Goal: Use online tool/utility: Utilize a website feature to perform a specific function

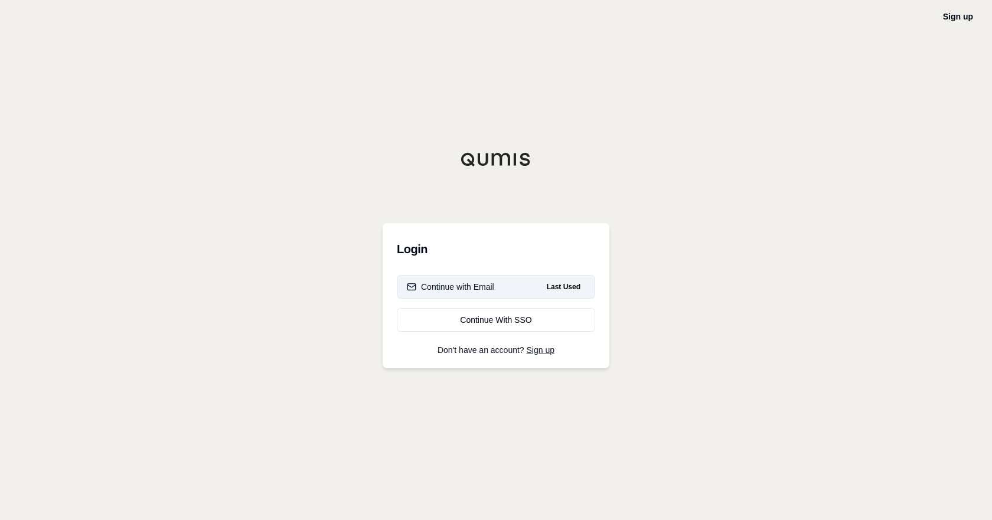
click at [449, 294] on button "Continue with Email Last Used" at bounding box center [496, 287] width 198 height 24
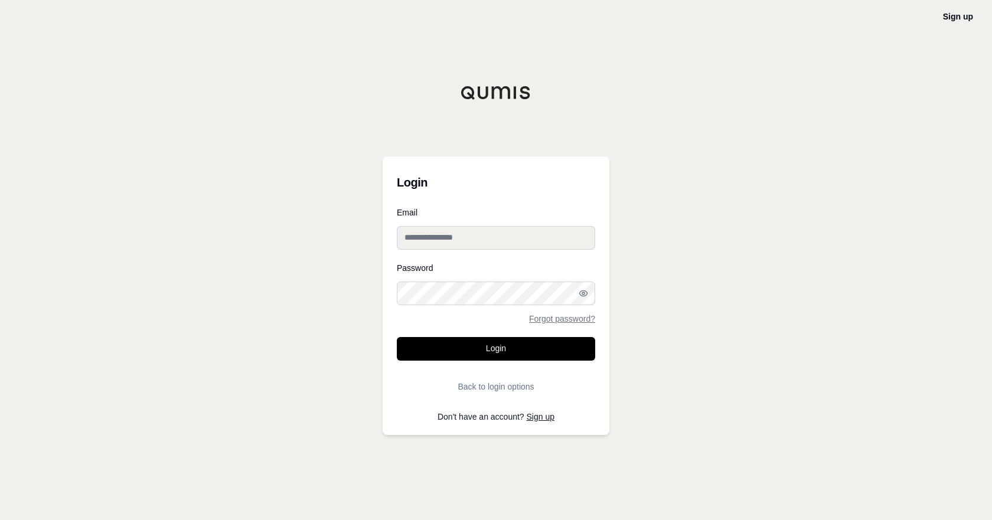
type input "**********"
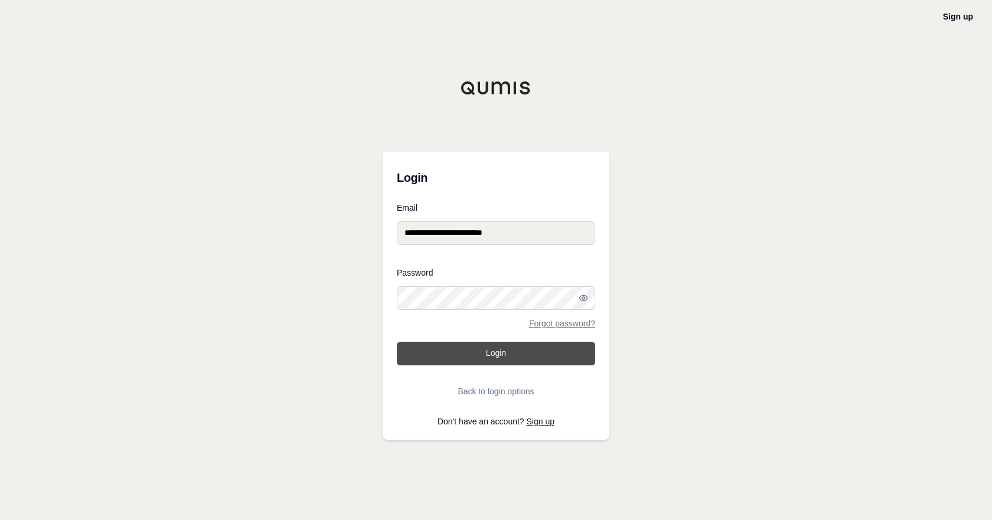
click at [491, 354] on button "Login" at bounding box center [496, 354] width 198 height 24
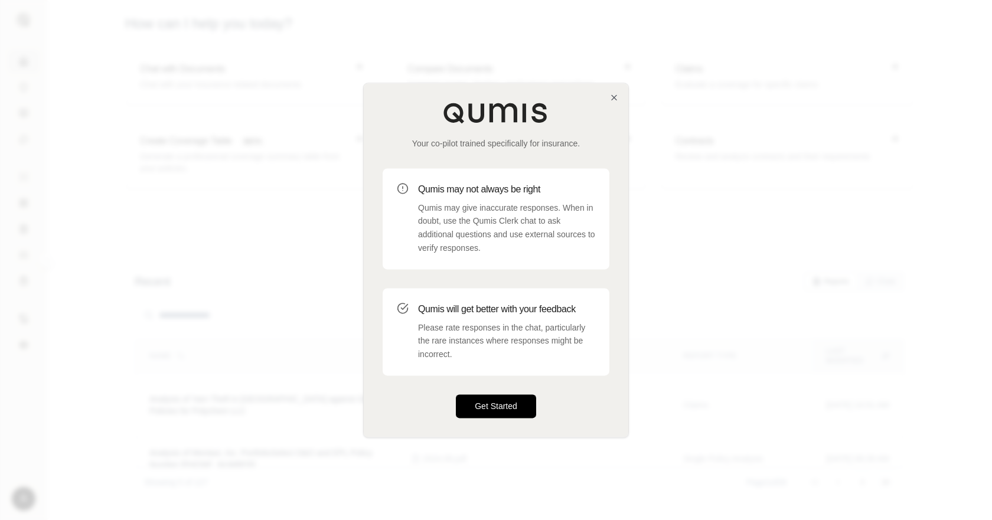
click at [515, 414] on button "Get Started" at bounding box center [496, 407] width 80 height 24
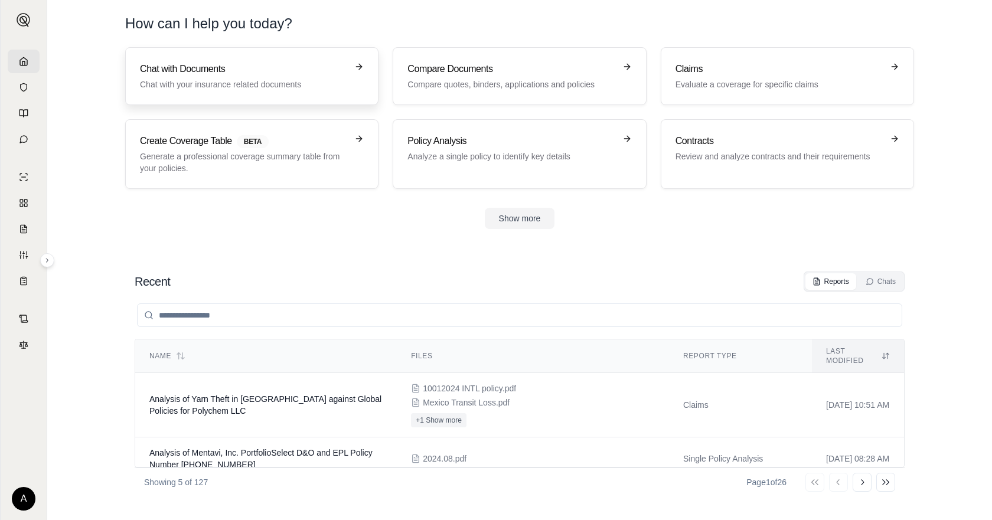
click at [260, 70] on h3 "Chat with Documents" at bounding box center [243, 69] width 207 height 14
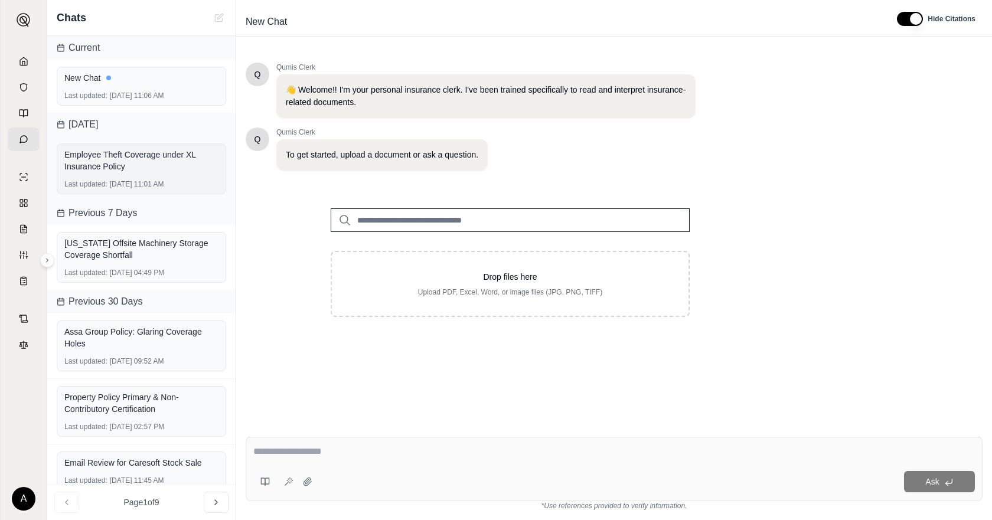
click at [144, 162] on div "Employee Theft Coverage under XL Insurance Policy" at bounding box center [141, 161] width 154 height 24
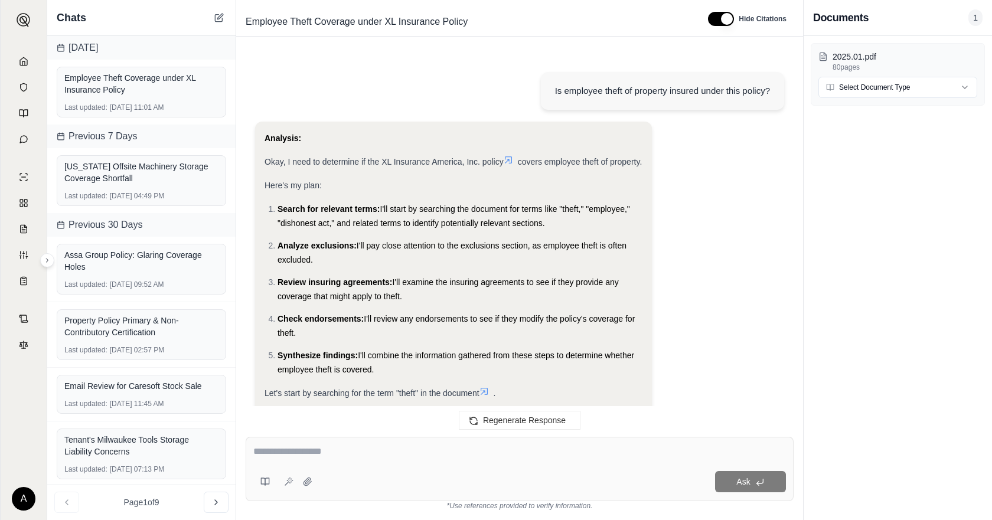
scroll to position [521, 0]
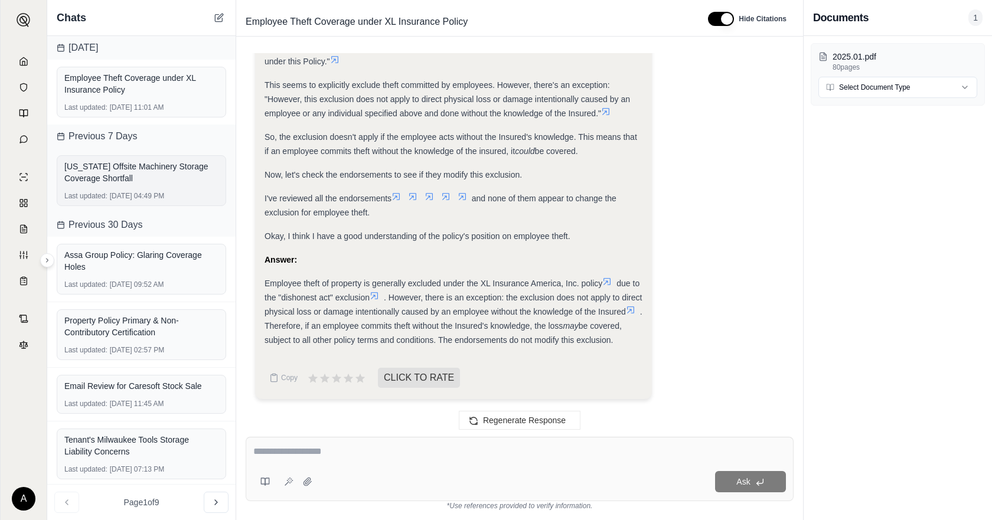
click at [126, 181] on div "[US_STATE] Offsite Machinery Storage Coverage Shortfall" at bounding box center [141, 173] width 154 height 24
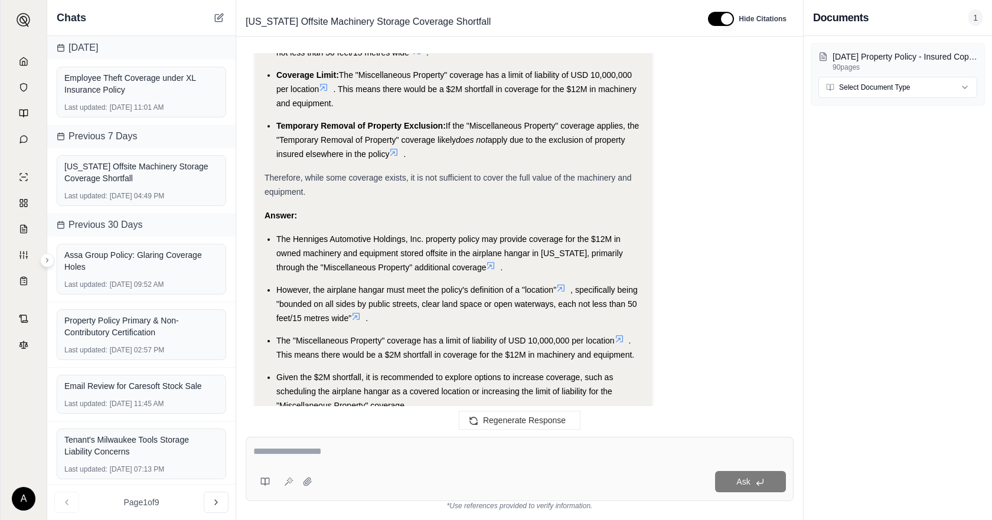
scroll to position [2091, 0]
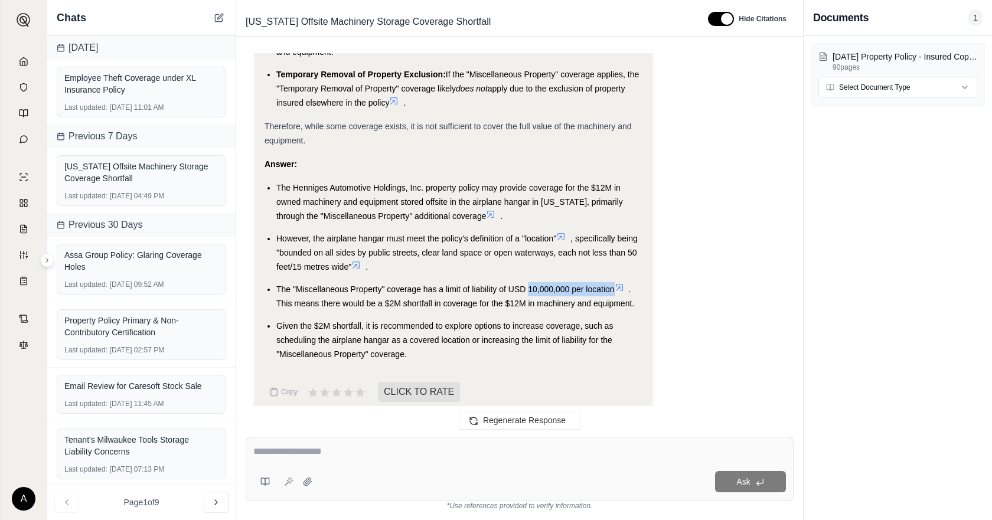
drag, startPoint x: 529, startPoint y: 273, endPoint x: 614, endPoint y: 275, distance: 85.7
click at [614, 285] on span "The "Miscellaneous Property" coverage has a limit of liability of USD 10,000,00…" at bounding box center [445, 289] width 338 height 9
click at [33, 60] on link at bounding box center [24, 62] width 32 height 24
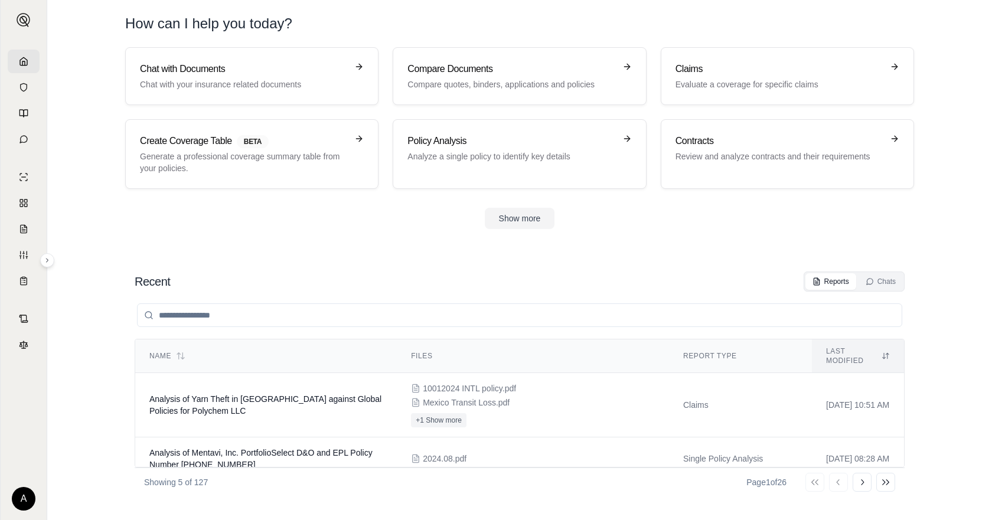
click at [723, 256] on section "Recent Reports Chats Name Files Report Type Last modified Analysis of Yarn Thef…" at bounding box center [520, 384] width 936 height 272
click at [803, 246] on section "Chat with Documents Chat with your insurance related documents Compare Document…" at bounding box center [520, 147] width 936 height 201
click at [539, 224] on button "Show more" at bounding box center [520, 218] width 70 height 21
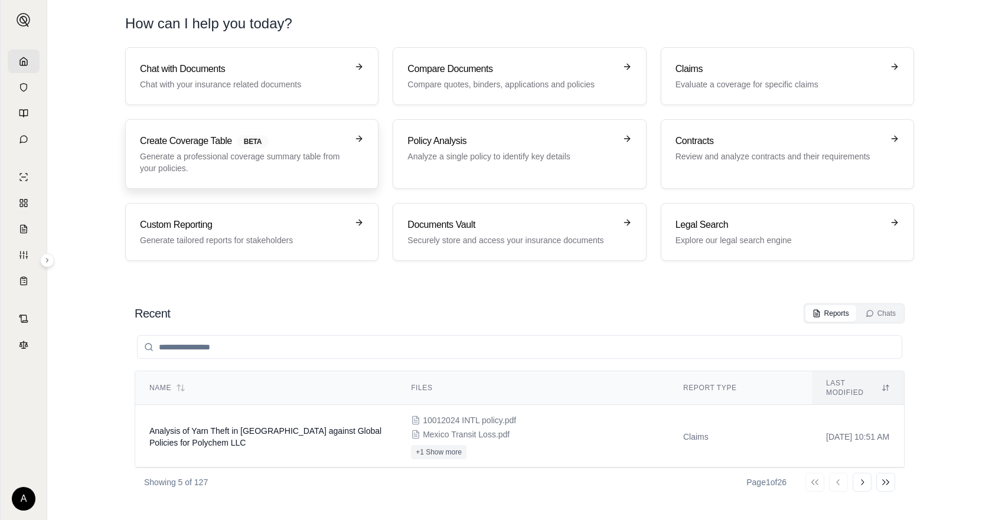
click at [249, 143] on span "BETA" at bounding box center [253, 141] width 32 height 13
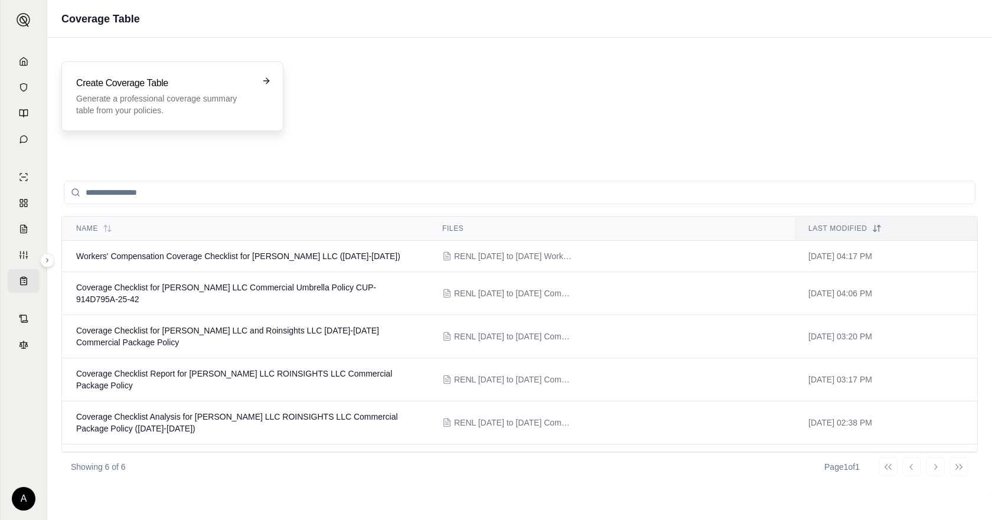
click at [230, 94] on p "Generate a professional coverage summary table from your policies." at bounding box center [164, 105] width 176 height 24
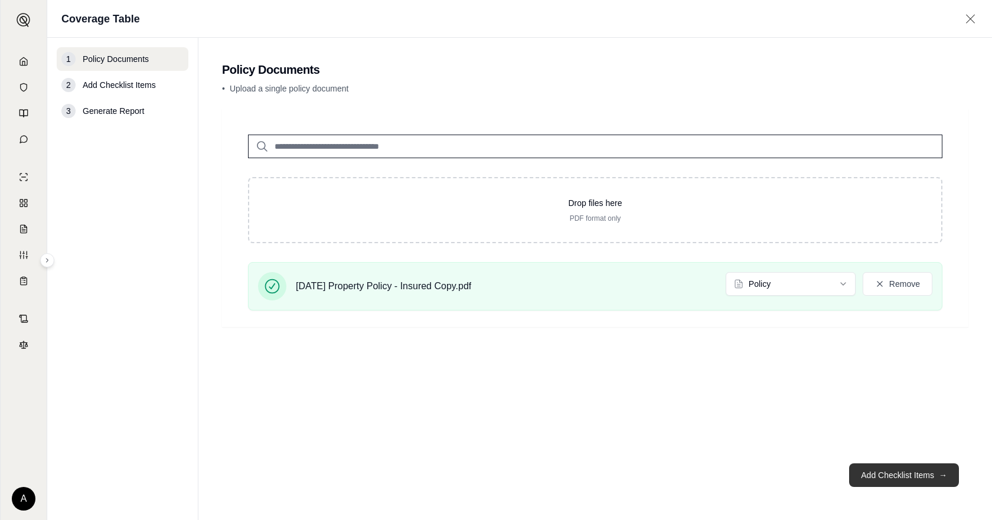
click at [903, 476] on button "Add Checklist Items →" at bounding box center [904, 476] width 110 height 24
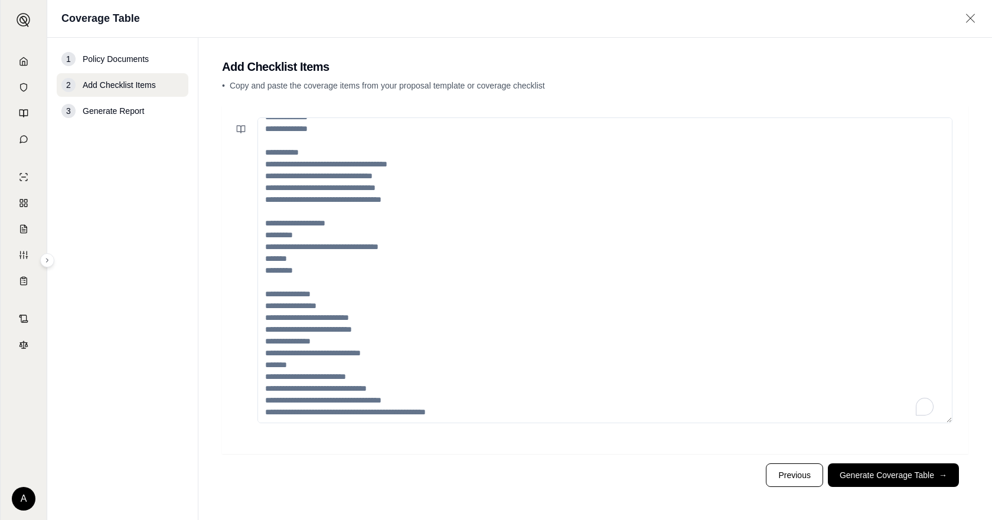
scroll to position [201, 0]
drag, startPoint x: 484, startPoint y: 408, endPoint x: 234, endPoint y: 49, distance: 437.5
click at [234, 49] on main "Add Checklist Items • Copy and paste the coverage items from your proposal temp…" at bounding box center [595, 279] width 794 height 483
click at [415, 364] on textarea "To enrich screen reader interactions, please activate Accessibility in Grammarl…" at bounding box center [605, 271] width 695 height 306
drag, startPoint x: 426, startPoint y: 396, endPoint x: 295, endPoint y: 255, distance: 192.7
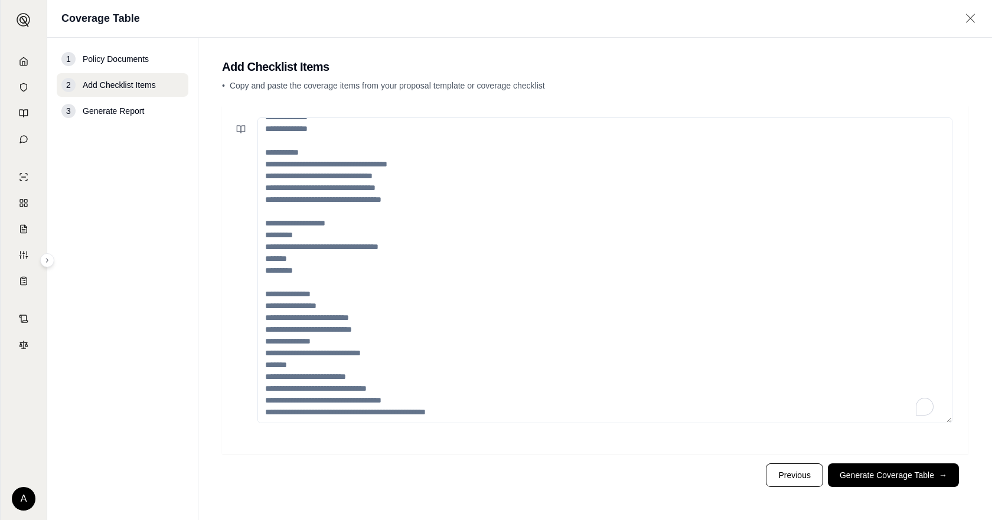
click at [295, 255] on textarea "To enrich screen reader interactions, please activate Accessibility in Grammarl…" at bounding box center [605, 271] width 695 height 306
click at [376, 331] on textarea "To enrich screen reader interactions, please activate Accessibility in Grammarl…" at bounding box center [605, 271] width 695 height 306
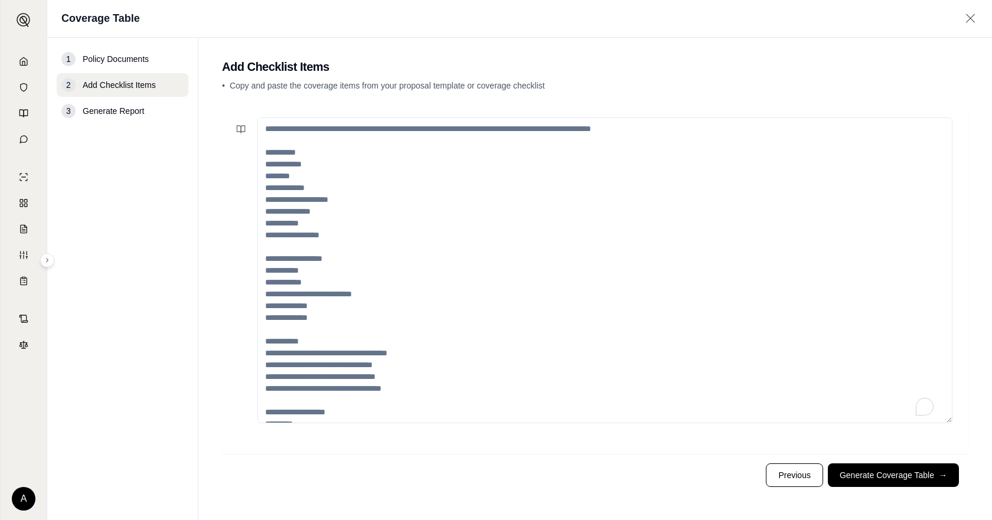
scroll to position [0, 0]
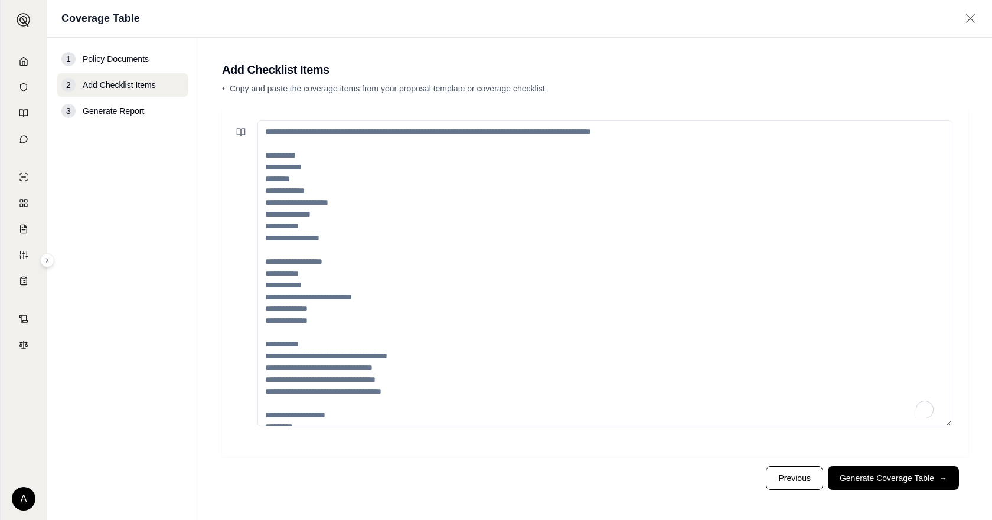
click at [397, 165] on textarea "To enrich screen reader interactions, please activate Accessibility in Grammarl…" at bounding box center [605, 274] width 695 height 306
paste textarea "**********"
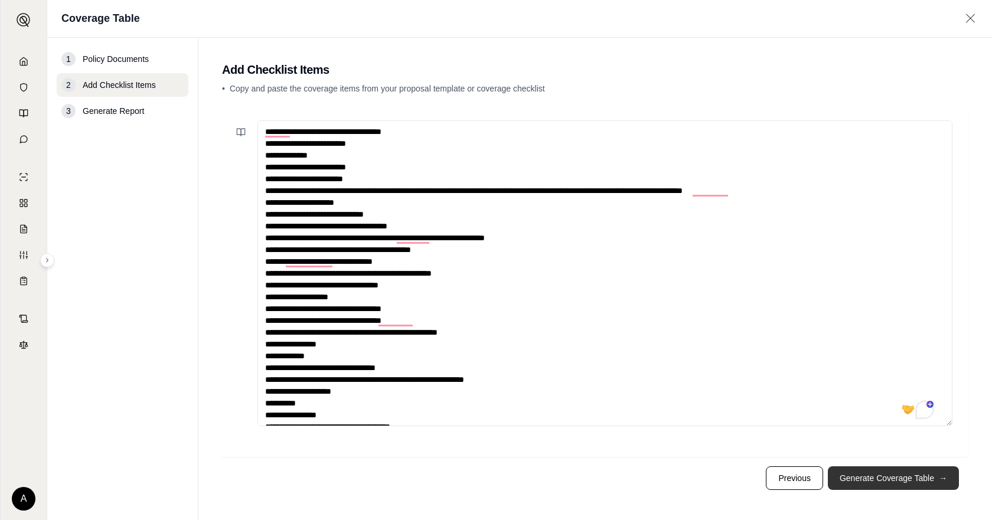
type textarea "**********"
click at [898, 480] on button "Generate Coverage Table →" at bounding box center [893, 479] width 131 height 24
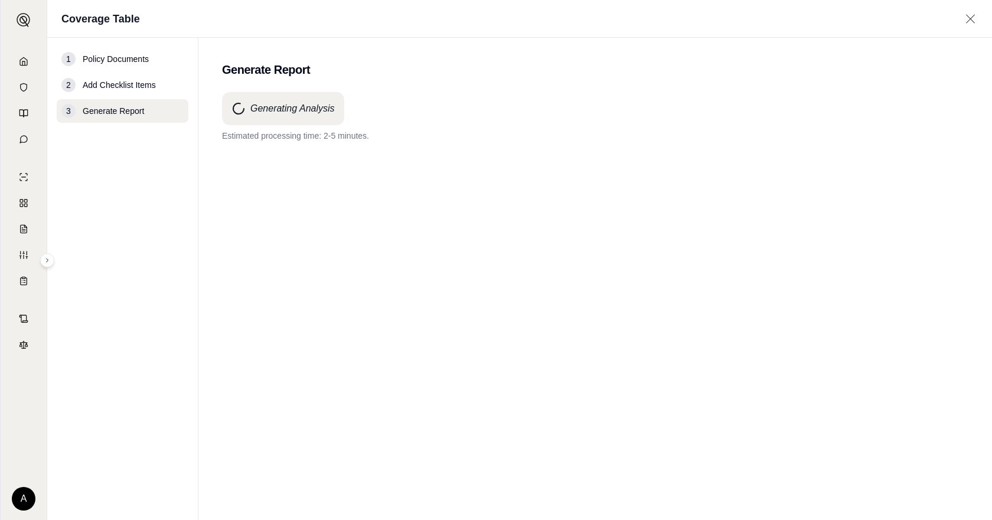
click at [406, 339] on div "Generating Analysis Estimated processing time: 2-5 minutes." at bounding box center [595, 285] width 747 height 386
drag, startPoint x: 621, startPoint y: 355, endPoint x: 611, endPoint y: 355, distance: 9.5
click at [620, 355] on div "Generating Analysis Estimated processing time: 2-5 minutes." at bounding box center [595, 285] width 747 height 386
click at [526, 365] on div "Generating Analysis Processing is taking longer than anticipated. Thank you for…" at bounding box center [595, 285] width 747 height 386
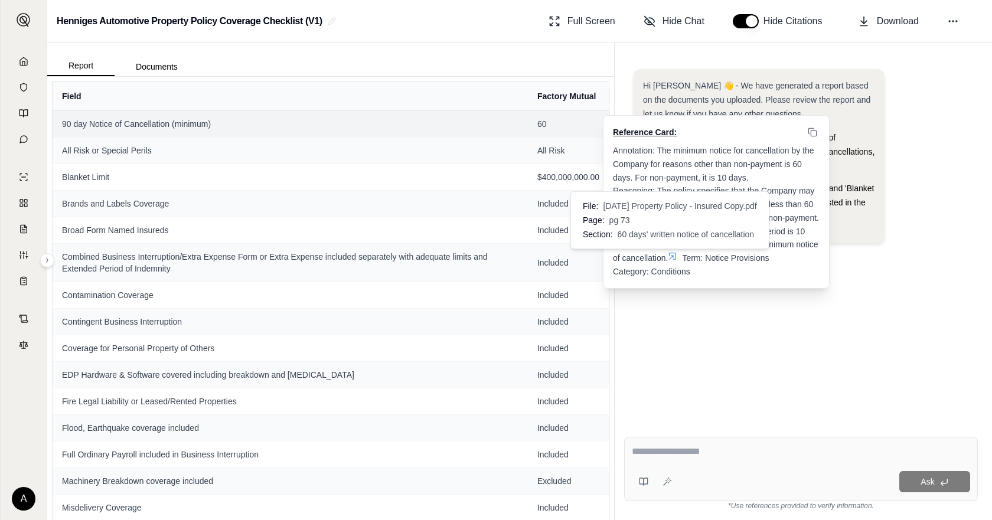
click at [673, 253] on icon at bounding box center [673, 256] width 7 height 7
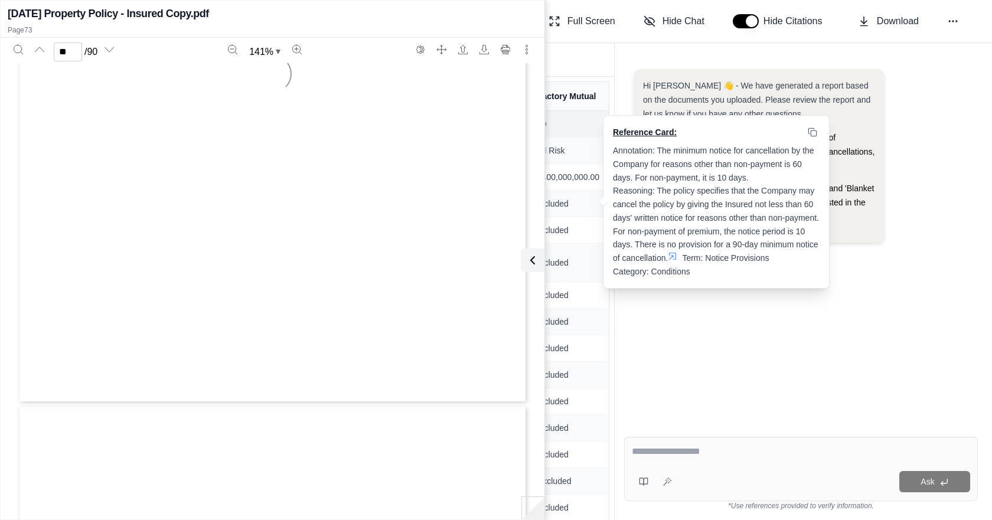
type input "**"
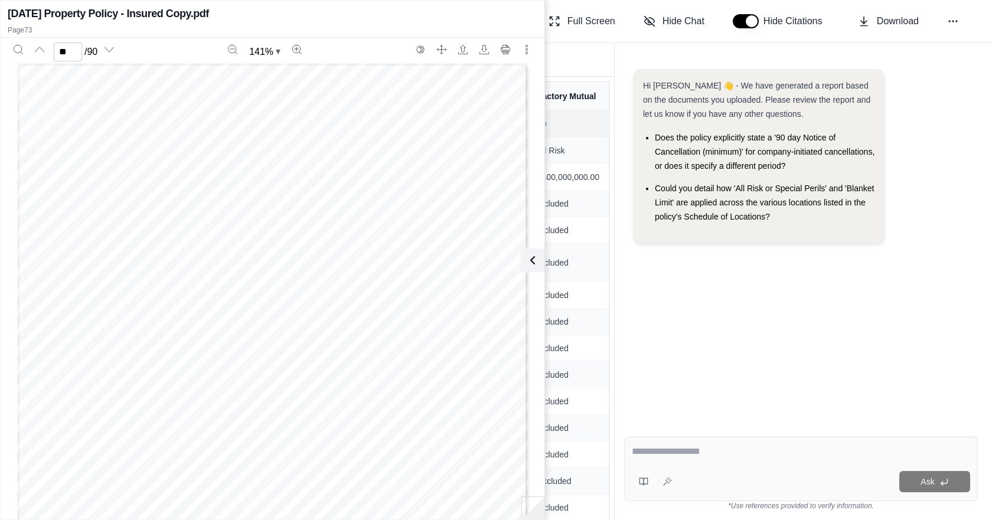
click at [576, 55] on div "Report Documents" at bounding box center [330, 59] width 567 height 33
click at [543, 263] on div "** / 90 141 % Account No. 39348 Policy No. 1147931 (2021 United States Global) …" at bounding box center [273, 275] width 544 height 474
click at [867, 263] on div "Hi Andrew 👋 - We have generated a report based on the documents you uploaded. P…" at bounding box center [801, 239] width 354 height 359
click at [582, 60] on div "Report Documents" at bounding box center [330, 59] width 567 height 33
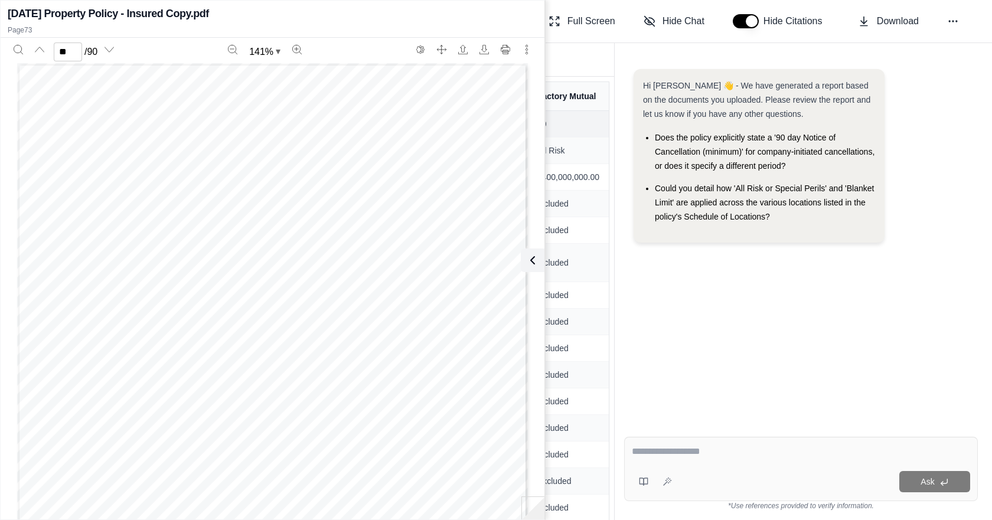
click at [525, 30] on p "Page 73" at bounding box center [273, 29] width 530 height 9
click at [571, 70] on div "Report Documents" at bounding box center [330, 59] width 567 height 33
click at [704, 237] on div "Hi Andrew 👋 - We have generated a report based on the documents you uploaded. P…" at bounding box center [759, 156] width 251 height 174
click at [579, 317] on span "Included" at bounding box center [569, 322] width 62 height 12
click at [535, 266] on icon at bounding box center [530, 260] width 14 height 14
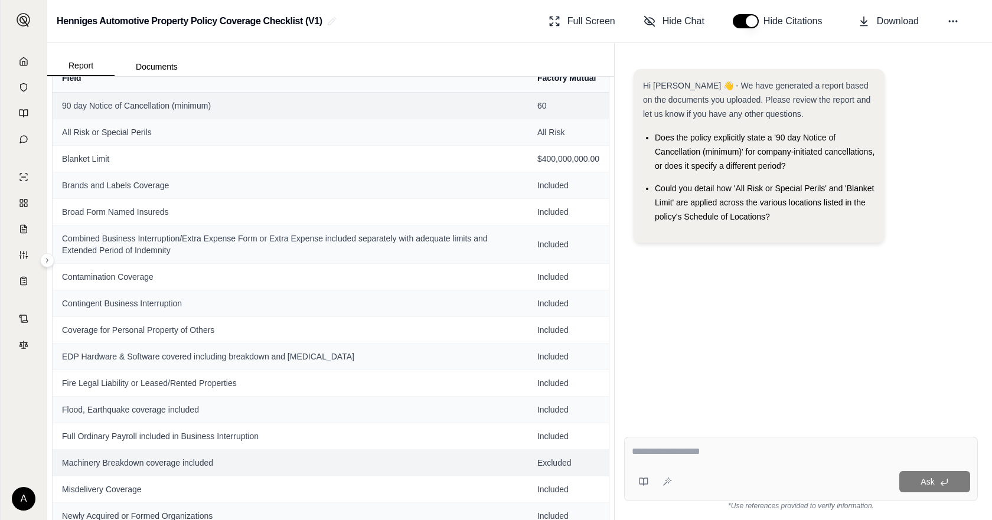
scroll to position [0, 0]
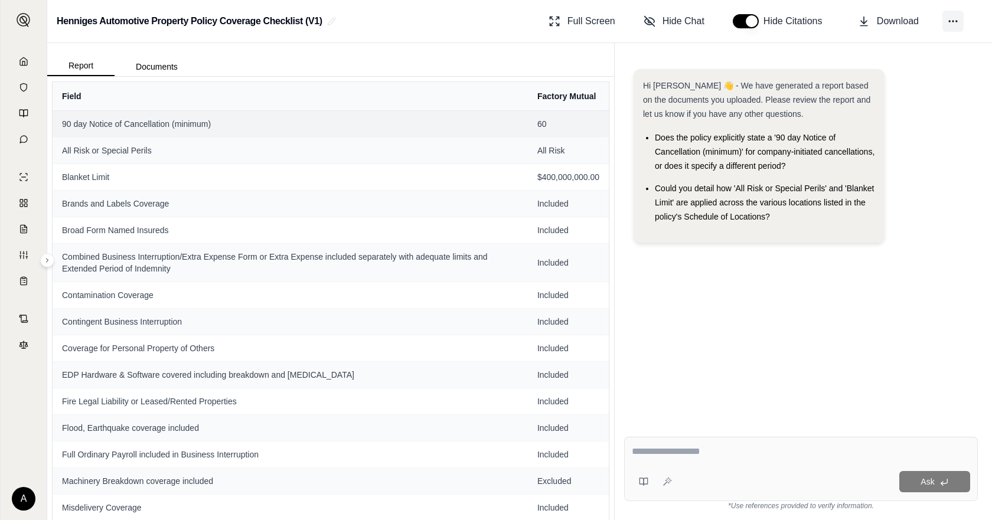
click at [953, 25] on icon at bounding box center [953, 21] width 12 height 12
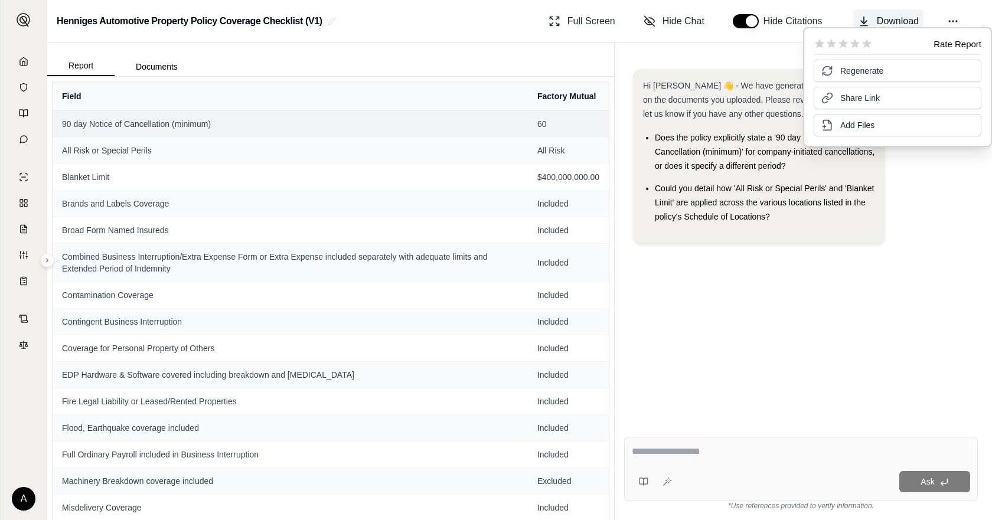
click at [901, 21] on span "Download" at bounding box center [898, 21] width 42 height 14
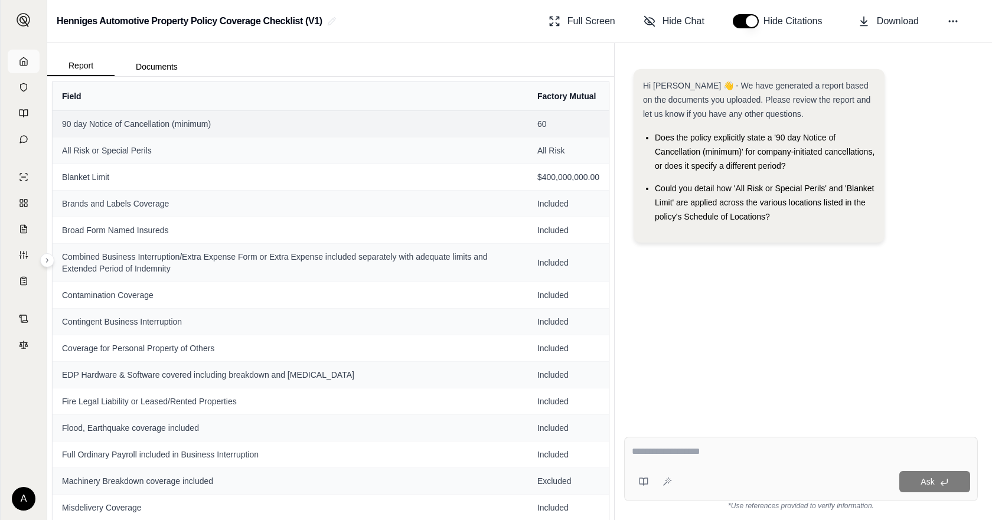
click at [25, 63] on icon at bounding box center [23, 61] width 9 height 9
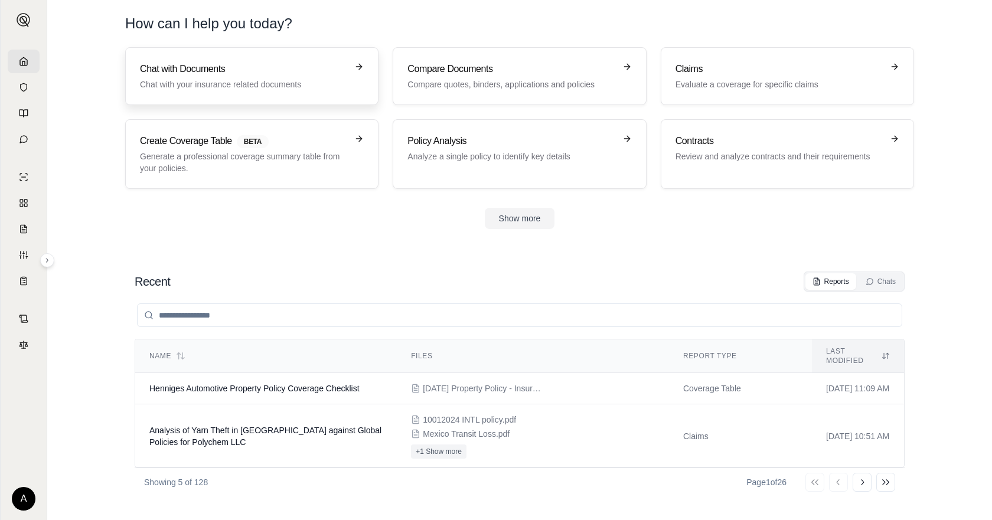
click at [197, 77] on div "Chat with Documents Chat with your insurance related documents" at bounding box center [243, 76] width 207 height 28
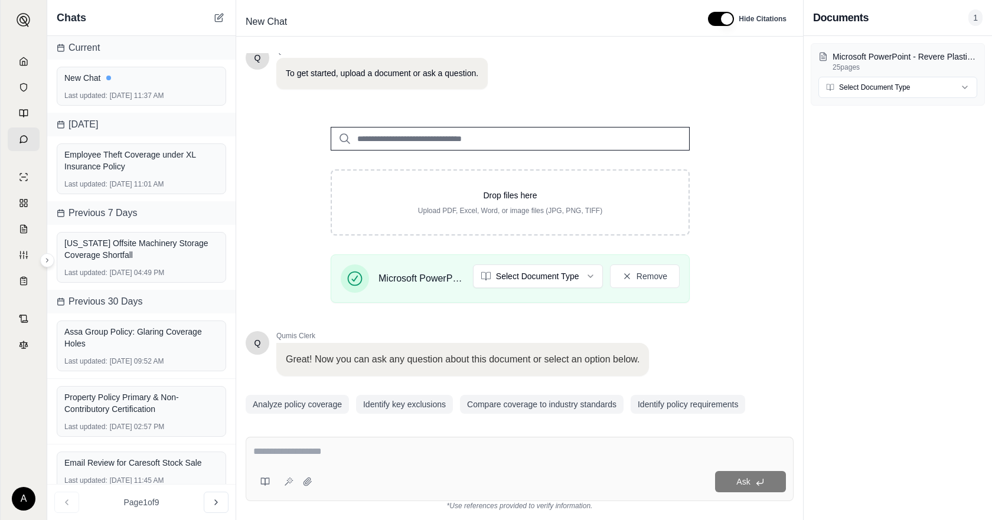
scroll to position [118, 0]
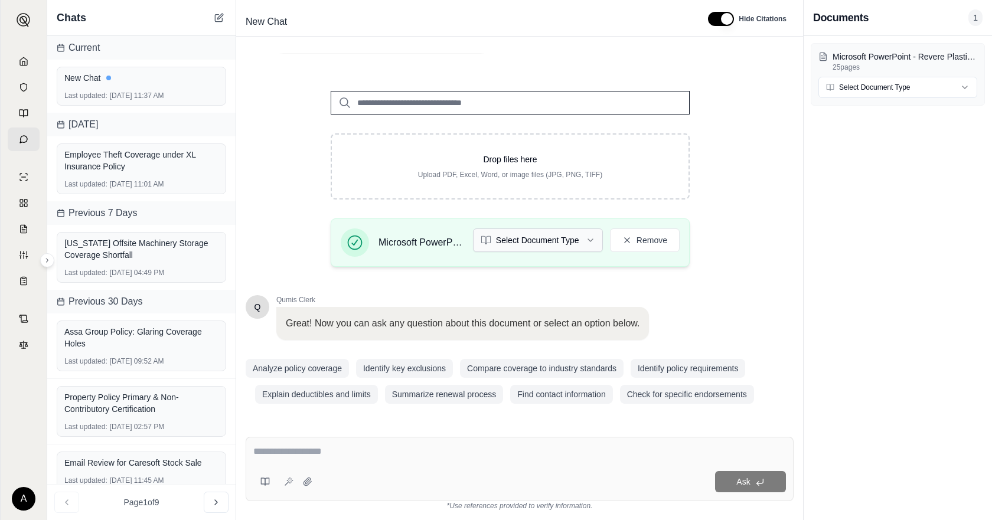
click at [546, 243] on html "A Chats Current New Chat Last updated: Sep 12, 2025, 11:37 AM Yesterday Employe…" at bounding box center [496, 260] width 992 height 520
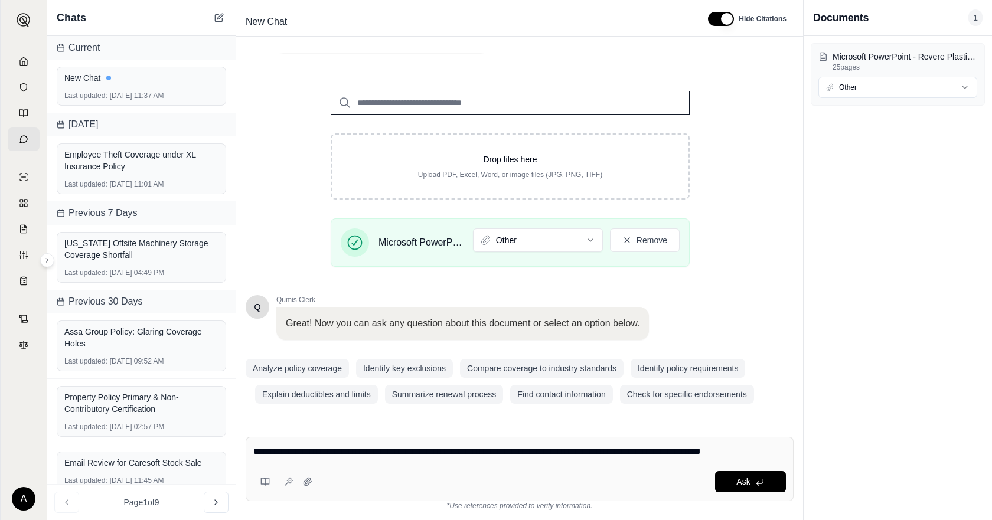
type textarea "**********"
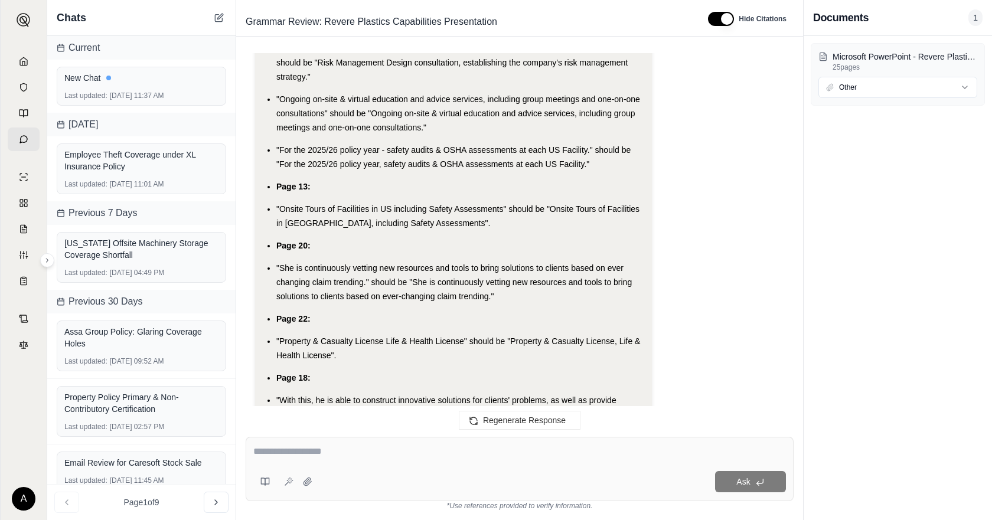
scroll to position [7850, 0]
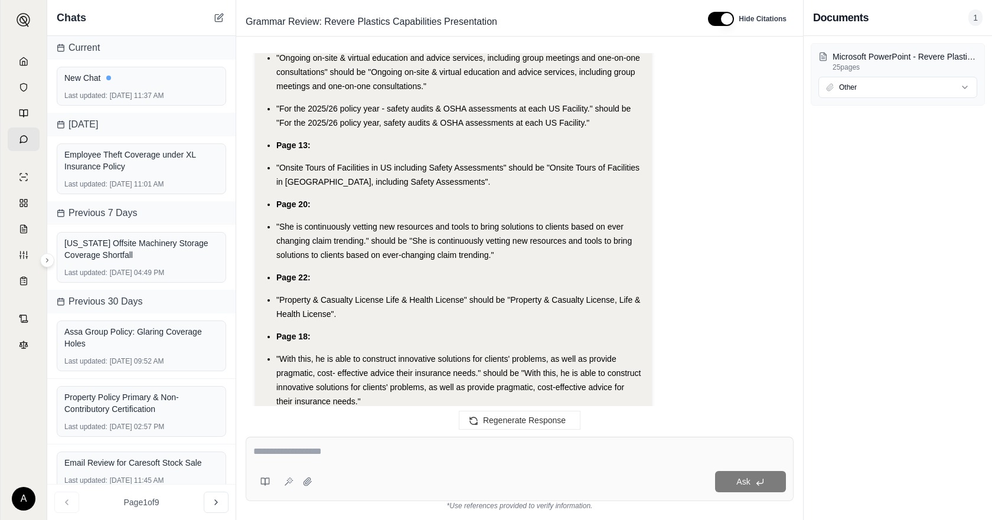
drag, startPoint x: 458, startPoint y: 296, endPoint x: 450, endPoint y: 295, distance: 8.4
click at [450, 352] on li ""With this, he is able to construct innovative solutions for clients' problems,…" at bounding box center [459, 380] width 366 height 57
click at [429, 352] on li ""With this, he is able to construct innovative solutions for clients' problems,…" at bounding box center [459, 380] width 366 height 57
drag, startPoint x: 390, startPoint y: 315, endPoint x: 362, endPoint y: 291, distance: 37.2
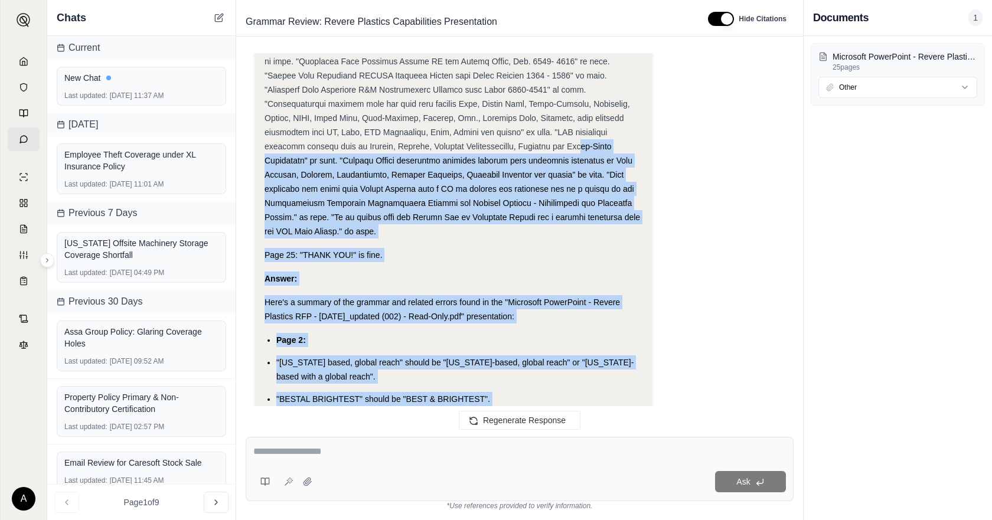
scroll to position [6615, 0]
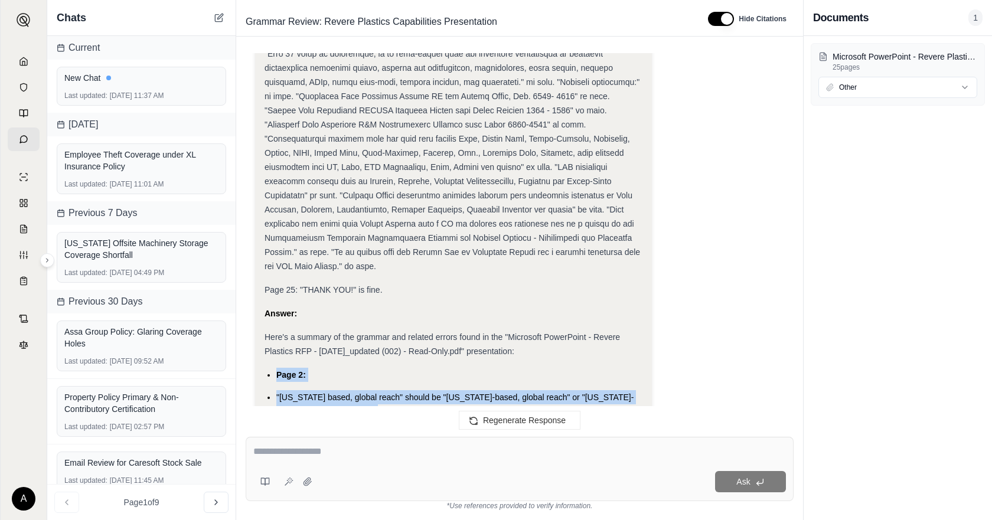
drag, startPoint x: 380, startPoint y: 307, endPoint x: 269, endPoint y: 271, distance: 117.3
copy ul "Page 2: "Michigan based, global reach" should be "Michigan-based, global reach"…"
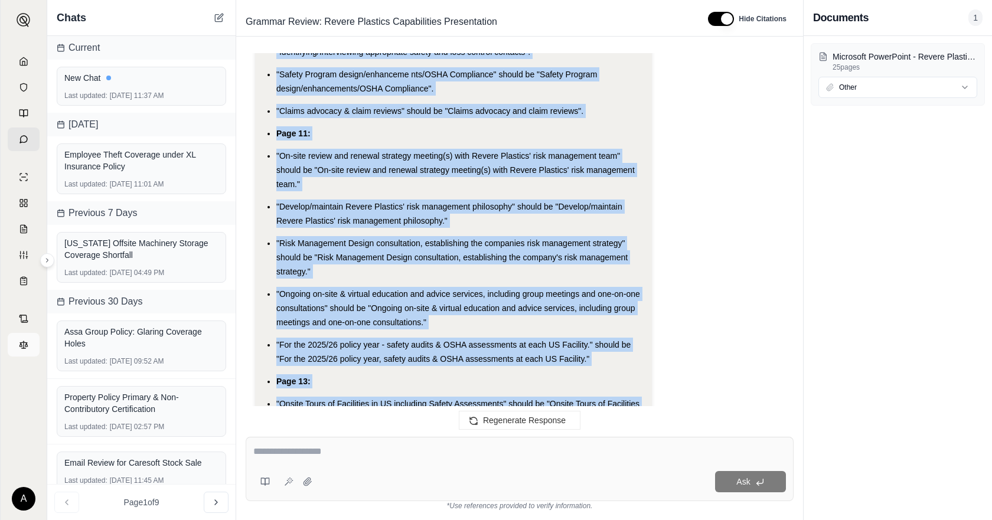
scroll to position [7850, 0]
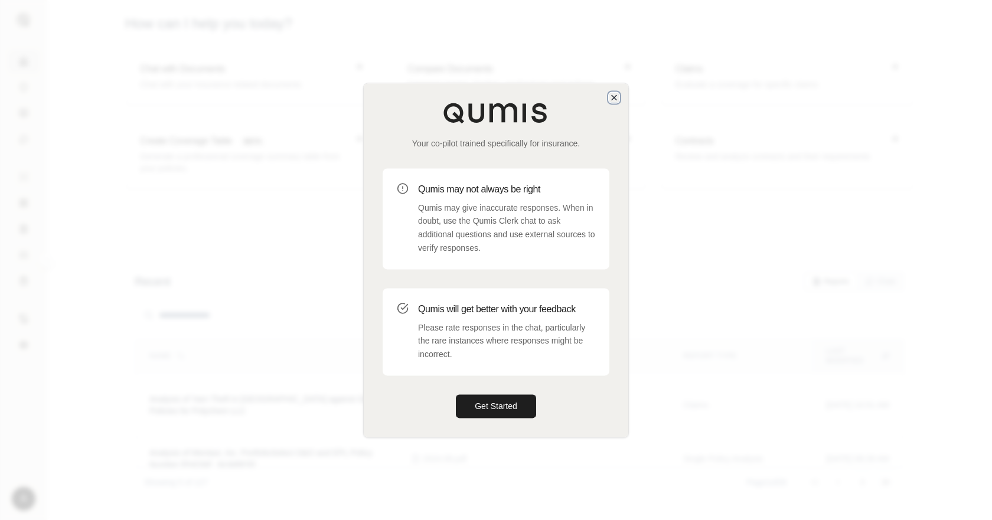
click at [615, 100] on icon "button" at bounding box center [614, 97] width 9 height 9
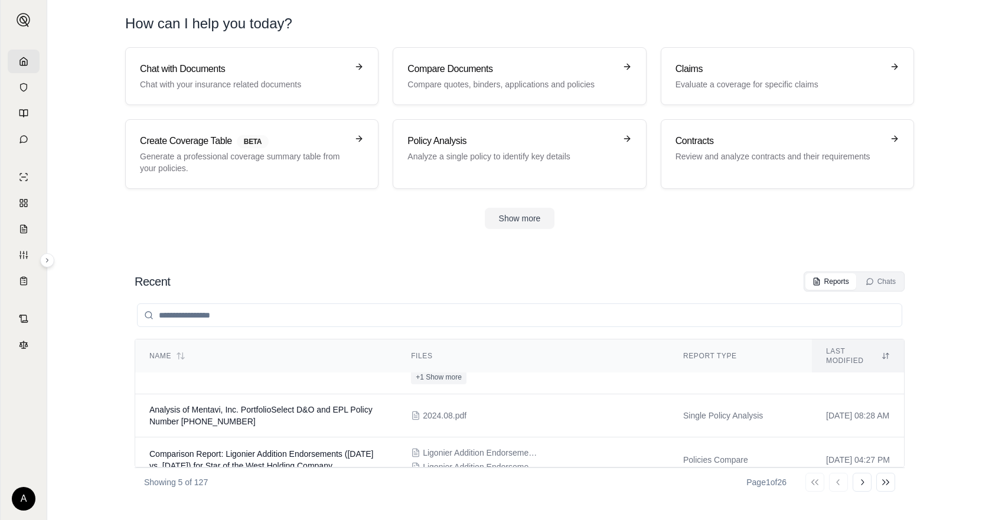
scroll to position [147, 0]
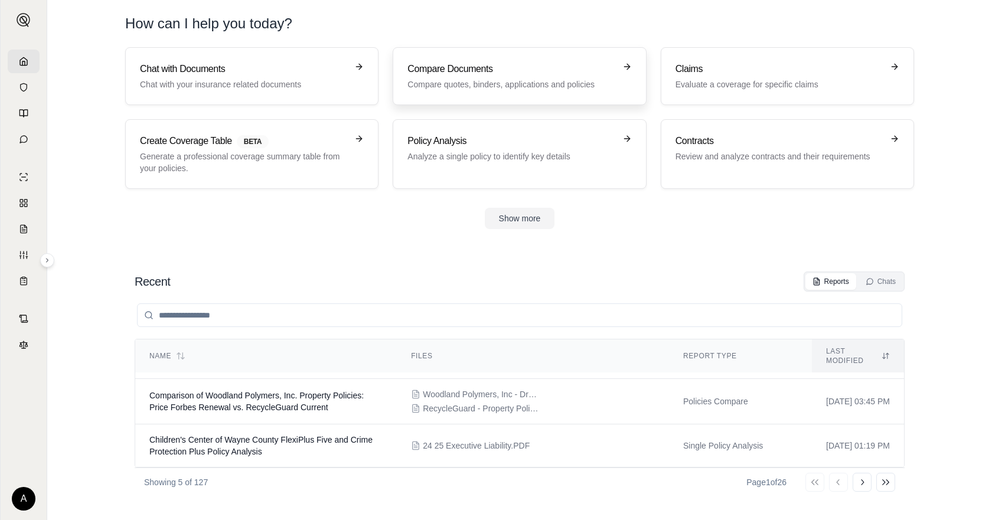
click at [549, 92] on link "Compare Documents Compare quotes, binders, applications and policies" at bounding box center [519, 76] width 253 height 58
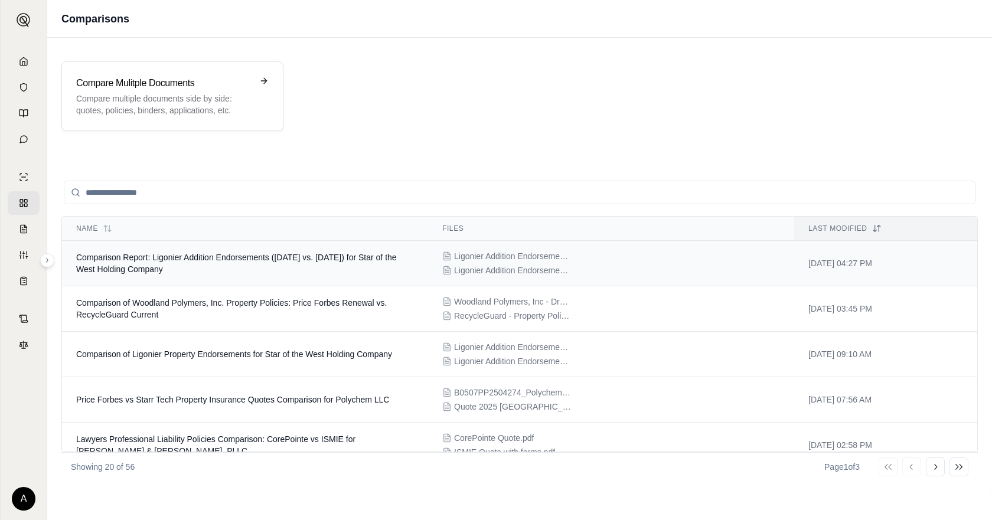
click at [283, 264] on td "Comparison Report: Ligonier Addition Endorsements ([DATE] vs. [DATE]) for Star …" at bounding box center [245, 263] width 366 height 45
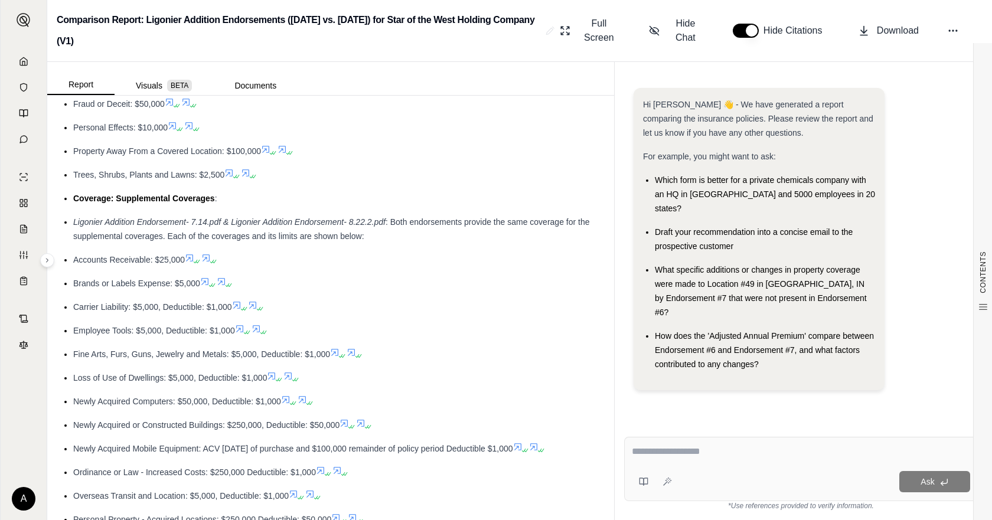
scroll to position [1747, 0]
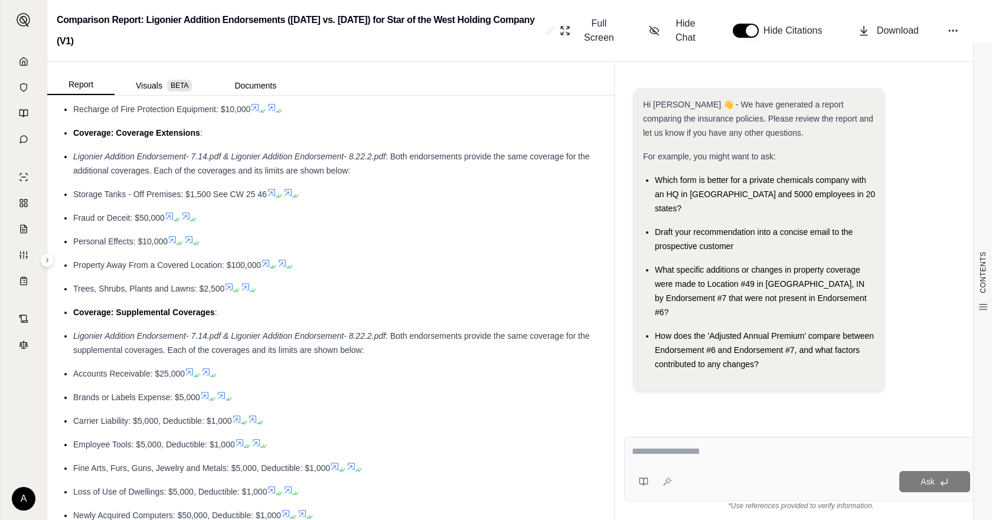
click at [692, 442] on div "Ask" at bounding box center [801, 469] width 354 height 64
click at [693, 454] on textarea at bounding box center [801, 452] width 338 height 14
type textarea "**********"
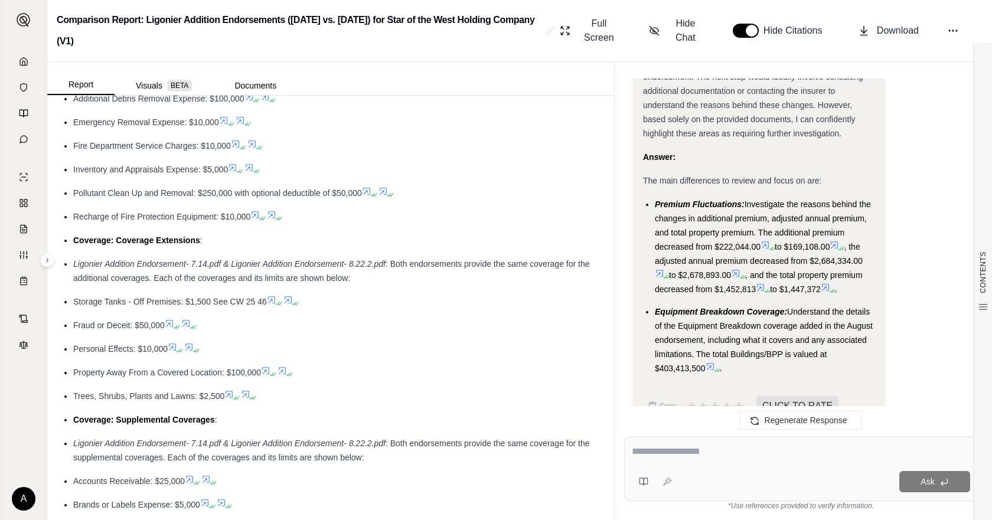
scroll to position [1452, 0]
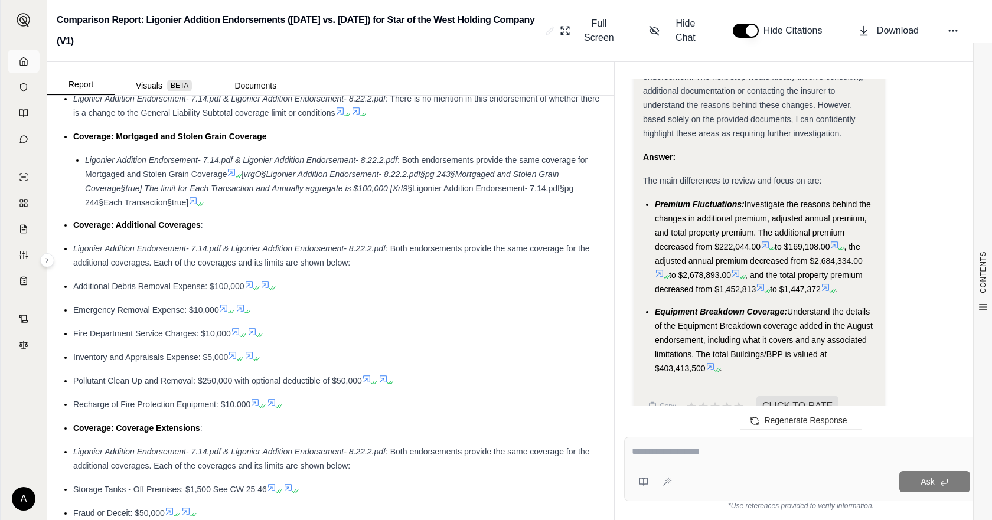
click at [22, 65] on polyline at bounding box center [23, 63] width 2 height 4
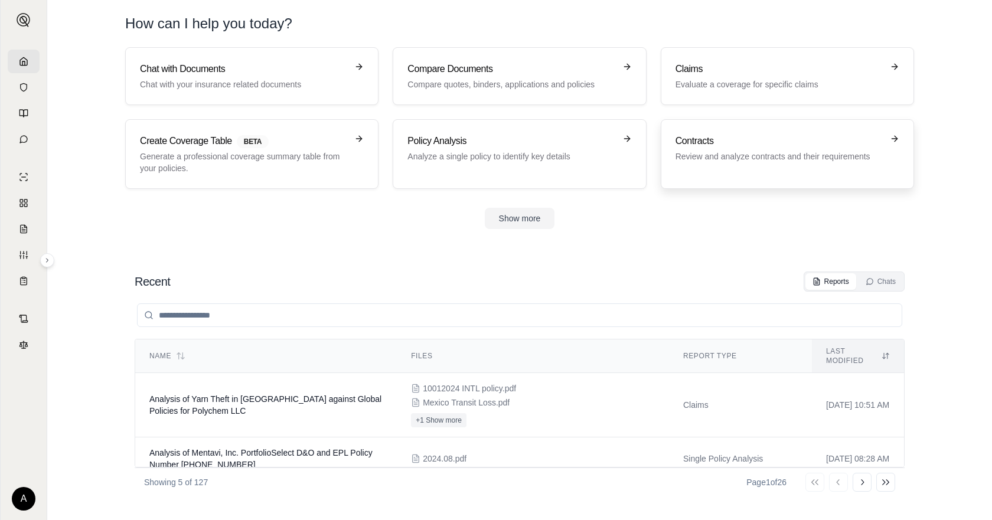
click at [767, 170] on div "Contracts Review and analyze contracts and their requirements" at bounding box center [788, 154] width 224 height 40
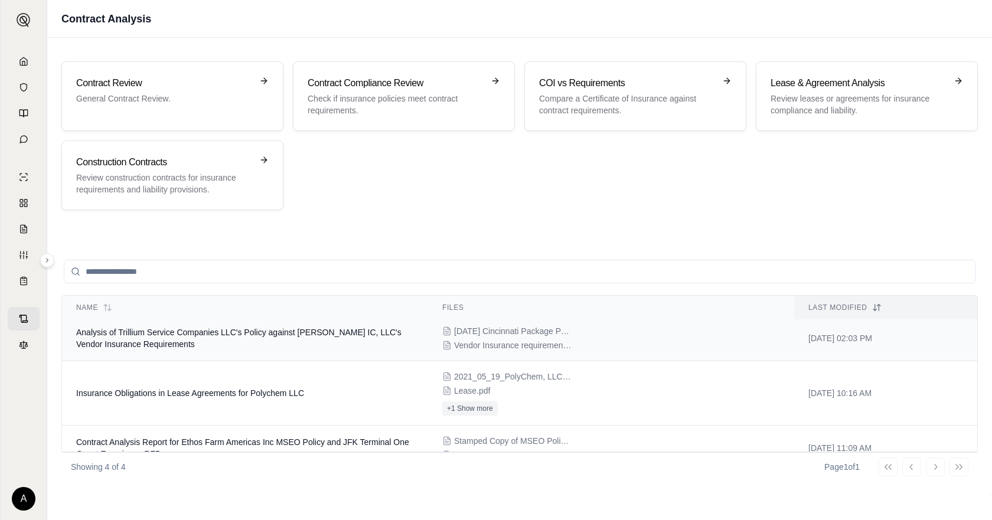
scroll to position [54, 0]
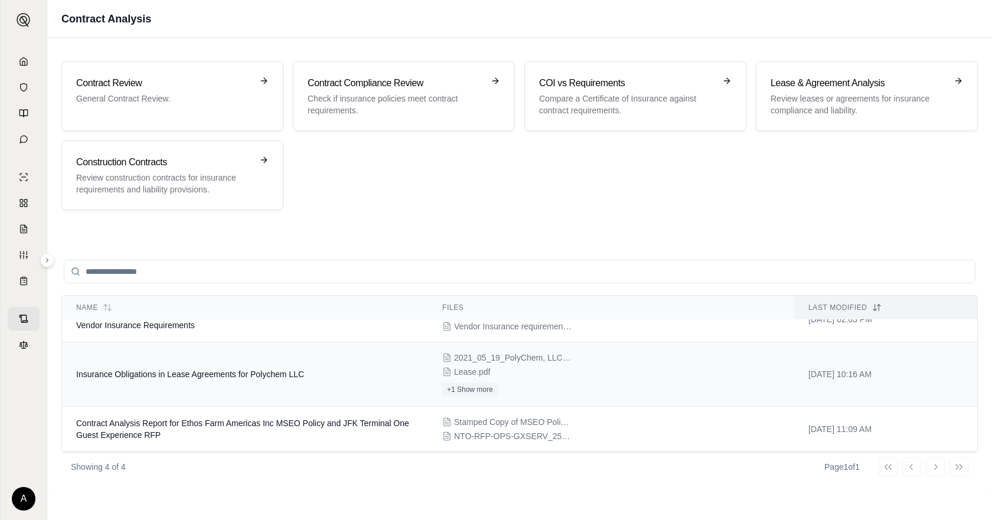
click at [208, 377] on span "Insurance Obligations in Lease Agreements for Polychem LLC" at bounding box center [190, 374] width 228 height 9
